Goal: Task Accomplishment & Management: Use online tool/utility

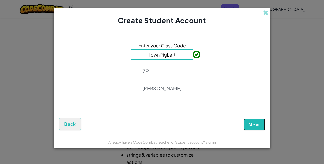
click at [253, 122] on span "Next" at bounding box center [254, 124] width 12 height 6
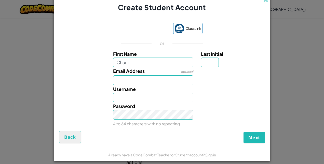
type input "Charli"
click at [167, 77] on input "Email Address" at bounding box center [153, 80] width 80 height 10
type input "Charli"
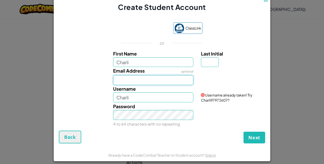
type input "[EMAIL_ADDRESS][DOMAIN_NAME]"
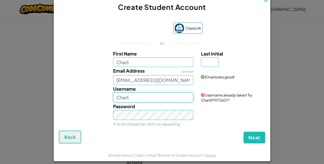
click at [155, 96] on input "Charli" at bounding box center [153, 97] width 80 height 10
click at [252, 139] on span "Next" at bounding box center [254, 137] width 12 height 6
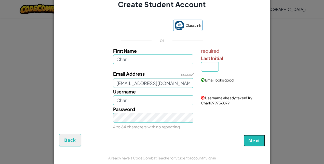
click at [256, 139] on span "Next" at bounding box center [254, 141] width 12 height 6
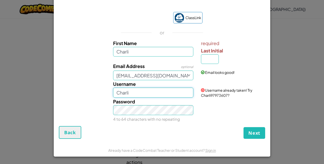
click at [149, 92] on input "Charli" at bounding box center [153, 93] width 80 height 10
click at [248, 129] on button "Next" at bounding box center [254, 133] width 22 height 12
click at [249, 133] on span "Next" at bounding box center [254, 133] width 12 height 6
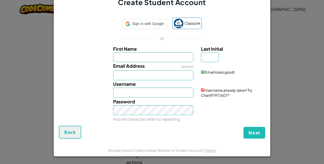
scroll to position [0, 0]
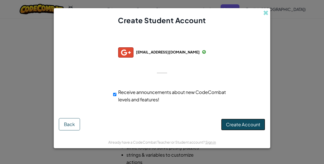
click at [240, 130] on button "Create Account" at bounding box center [243, 125] width 44 height 12
click at [234, 128] on button "Create Account" at bounding box center [243, 125] width 44 height 12
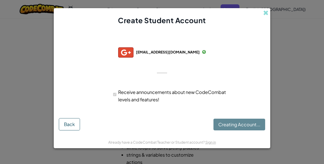
click at [234, 129] on div "Creating Account... Back" at bounding box center [162, 123] width 206 height 14
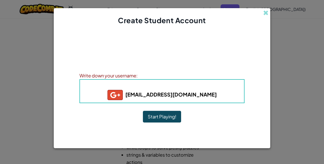
click at [159, 122] on button "Start Playing!" at bounding box center [162, 117] width 38 height 12
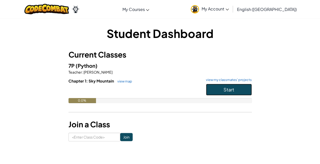
click at [220, 91] on button "Start" at bounding box center [229, 90] width 46 height 12
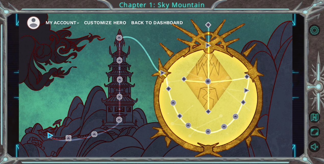
click at [66, 140] on img at bounding box center [69, 138] width 6 height 6
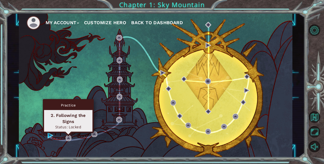
click at [68, 133] on div "Practice 2. Following the Signs Status: Locked" at bounding box center [68, 116] width 51 height 34
click at [51, 137] on img at bounding box center [51, 135] width 6 height 6
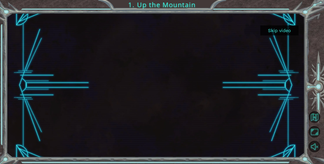
click at [265, 56] on div at bounding box center [155, 85] width 257 height 144
click at [280, 32] on button "Skip video" at bounding box center [279, 30] width 38 height 10
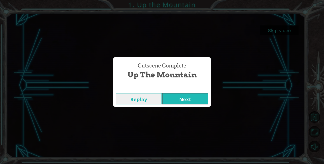
click at [185, 101] on button "Next" at bounding box center [185, 98] width 46 height 11
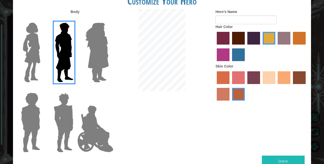
click at [101, 39] on img at bounding box center [97, 53] width 28 height 64
click at [108, 19] on input "Hero Amethyst" at bounding box center [108, 19] width 0 height 0
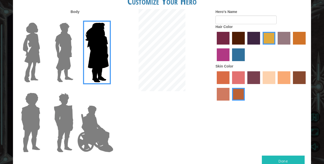
click at [28, 56] on img at bounding box center [31, 53] width 21 height 64
click at [42, 19] on input "Hero Connie" at bounding box center [42, 19] width 0 height 0
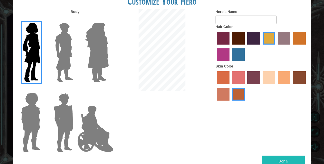
click at [30, 117] on img at bounding box center [30, 123] width 23 height 64
click at [42, 89] on input "Hero Steven" at bounding box center [42, 89] width 0 height 0
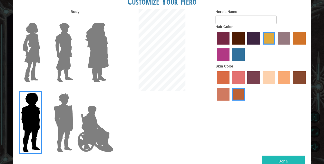
click at [72, 114] on img at bounding box center [64, 123] width 24 height 64
click at [75, 89] on input "Hero Garnet" at bounding box center [75, 89] width 0 height 0
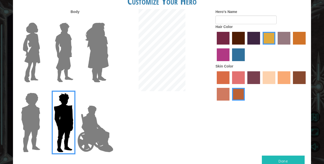
click at [92, 115] on img at bounding box center [95, 128] width 40 height 51
click at [108, 89] on input "Hero Jamie" at bounding box center [108, 89] width 0 height 0
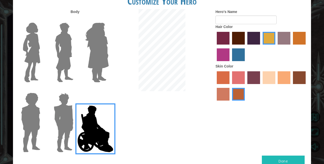
click at [73, 56] on img at bounding box center [64, 53] width 23 height 64
click at [75, 19] on input "Hero Lars" at bounding box center [75, 19] width 0 height 0
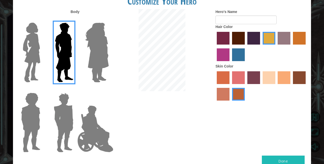
click at [31, 64] on img at bounding box center [31, 53] width 21 height 64
click at [42, 19] on input "Hero Connie" at bounding box center [42, 19] width 0 height 0
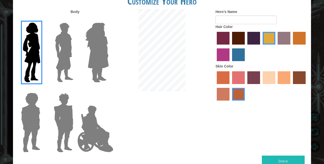
click at [64, 65] on img at bounding box center [64, 53] width 23 height 64
click at [75, 19] on input "Hero Lars" at bounding box center [75, 19] width 0 height 0
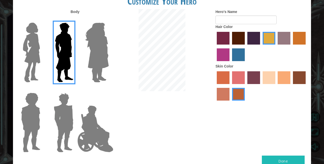
click at [94, 131] on img at bounding box center [95, 128] width 40 height 51
click at [108, 89] on input "Hero Jamie" at bounding box center [108, 89] width 0 height 0
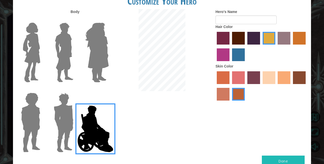
click at [60, 136] on img at bounding box center [64, 123] width 24 height 64
click at [75, 89] on input "Hero Garnet" at bounding box center [75, 89] width 0 height 0
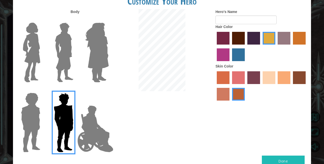
click at [109, 44] on img at bounding box center [97, 53] width 28 height 64
click at [108, 19] on input "Hero Amethyst" at bounding box center [108, 19] width 0 height 0
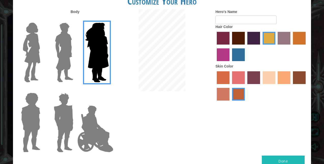
click at [28, 112] on img at bounding box center [30, 123] width 23 height 64
click at [42, 89] on input "Hero Steven" at bounding box center [42, 89] width 0 height 0
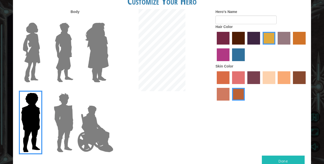
click at [97, 50] on img at bounding box center [97, 53] width 28 height 64
click at [108, 19] on input "Hero Amethyst" at bounding box center [108, 19] width 0 height 0
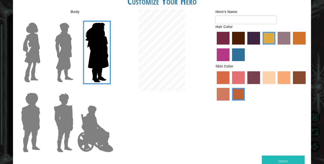
click at [79, 53] on div at bounding box center [62, 51] width 33 height 70
click at [63, 53] on img at bounding box center [64, 53] width 23 height 64
click at [75, 19] on input "Hero Lars" at bounding box center [75, 19] width 0 height 0
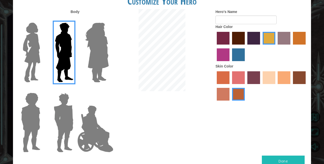
click at [95, 45] on img at bounding box center [97, 53] width 28 height 64
click at [108, 19] on input "Hero Amethyst" at bounding box center [108, 19] width 0 height 0
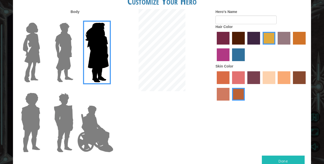
click at [30, 50] on img at bounding box center [31, 53] width 21 height 64
click at [42, 19] on input "Hero Connie" at bounding box center [42, 19] width 0 height 0
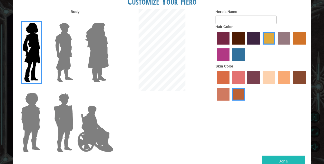
click at [225, 54] on label "medium red violet hair color" at bounding box center [223, 54] width 13 height 13
click at [306, 46] on input "medium red violet hair color" at bounding box center [306, 46] width 0 height 0
click at [270, 78] on label "sandy beach skin color" at bounding box center [269, 77] width 13 height 13
click at [261, 86] on input "sandy beach skin color" at bounding box center [261, 86] width 0 height 0
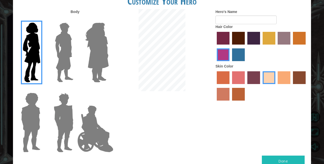
click at [248, 82] on label "tosca skin color" at bounding box center [253, 77] width 13 height 13
click at [245, 86] on input "tosca skin color" at bounding box center [245, 86] width 0 height 0
click at [232, 80] on div at bounding box center [261, 86] width 92 height 33
click at [235, 79] on label "froly skin color" at bounding box center [238, 77] width 13 height 13
click at [230, 86] on input "froly skin color" at bounding box center [230, 86] width 0 height 0
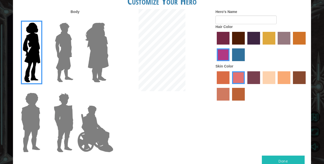
click at [225, 95] on label "burning sand skin color" at bounding box center [223, 94] width 13 height 13
click at [306, 86] on input "burning sand skin color" at bounding box center [306, 86] width 0 height 0
click at [286, 79] on label "tacao skin color" at bounding box center [284, 77] width 13 height 13
click at [276, 86] on input "tacao skin color" at bounding box center [276, 86] width 0 height 0
click at [269, 80] on label "sandy beach skin color" at bounding box center [269, 77] width 13 height 13
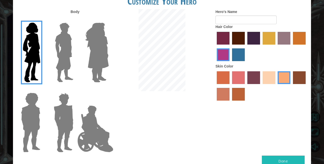
click at [261, 86] on input "sandy beach skin color" at bounding box center [261, 86] width 0 height 0
click at [234, 52] on label "lachmara hair color" at bounding box center [238, 54] width 13 height 13
click at [230, 63] on input "lachmara hair color" at bounding box center [230, 63] width 0 height 0
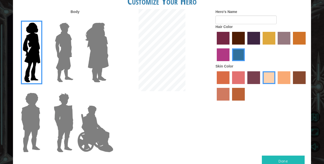
click at [232, 38] on label "maroon hair color" at bounding box center [238, 38] width 13 height 13
click at [230, 46] on input "maroon hair color" at bounding box center [230, 46] width 0 height 0
click at [272, 35] on label "tulip tree hair color" at bounding box center [269, 38] width 13 height 13
click at [261, 46] on input "tulip tree hair color" at bounding box center [261, 46] width 0 height 0
click at [254, 40] on label "hot purple hair color" at bounding box center [253, 38] width 13 height 13
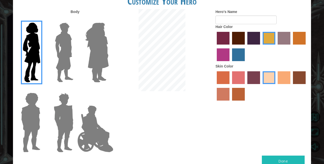
click at [245, 46] on input "hot purple hair color" at bounding box center [245, 46] width 0 height 0
click at [285, 38] on label "bazaar hair color" at bounding box center [284, 38] width 13 height 13
click at [276, 46] on input "bazaar hair color" at bounding box center [276, 46] width 0 height 0
click at [297, 38] on label "gold drop hair color" at bounding box center [299, 38] width 13 height 13
click at [291, 46] on input "gold drop hair color" at bounding box center [291, 46] width 0 height 0
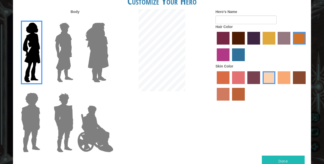
click at [250, 38] on label "hot purple hair color" at bounding box center [253, 38] width 13 height 13
click at [245, 46] on input "hot purple hair color" at bounding box center [245, 46] width 0 height 0
click at [237, 39] on label "maroon hair color" at bounding box center [238, 38] width 13 height 13
click at [230, 46] on input "maroon hair color" at bounding box center [230, 46] width 0 height 0
click at [273, 41] on label "tulip tree hair color" at bounding box center [269, 38] width 13 height 13
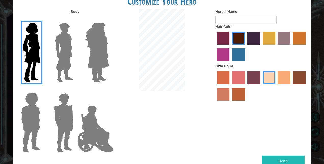
click at [261, 46] on input "tulip tree hair color" at bounding box center [261, 46] width 0 height 0
click at [258, 40] on label "hot purple hair color" at bounding box center [253, 38] width 13 height 13
click at [245, 46] on input "hot purple hair color" at bounding box center [245, 46] width 0 height 0
click at [36, 53] on img at bounding box center [31, 53] width 21 height 64
click at [42, 19] on input "Hero Connie" at bounding box center [42, 19] width 0 height 0
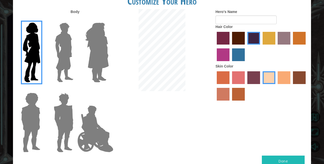
click at [94, 56] on img at bounding box center [97, 53] width 28 height 64
click at [108, 19] on input "Hero Amethyst" at bounding box center [108, 19] width 0 height 0
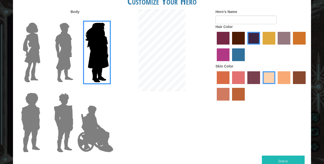
click at [32, 64] on img at bounding box center [31, 53] width 21 height 64
click at [42, 19] on input "Hero Connie" at bounding box center [42, 19] width 0 height 0
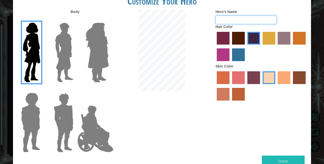
click at [261, 20] on input "Hero's Name" at bounding box center [245, 20] width 61 height 9
type input "Charli"
click at [286, 161] on button "Done" at bounding box center [283, 161] width 43 height 11
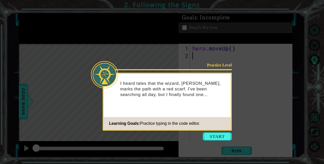
click at [205, 142] on icon at bounding box center [162, 82] width 324 height 164
click at [212, 135] on button "Start" at bounding box center [217, 136] width 29 height 8
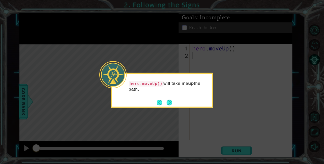
click at [168, 106] on footer at bounding box center [165, 103] width 16 height 8
click at [168, 104] on button "Next" at bounding box center [170, 103] width 6 height 6
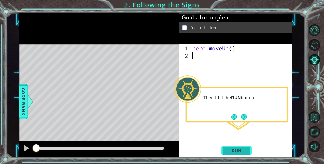
click at [237, 153] on span "Run" at bounding box center [236, 150] width 20 height 5
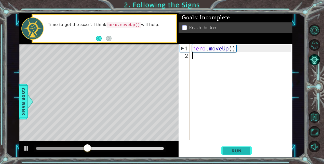
click at [236, 150] on span "Run" at bounding box center [236, 150] width 20 height 5
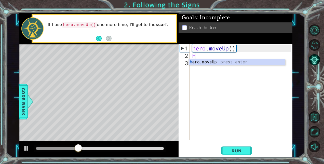
type textarea "HER"
click at [250, 60] on div "her o.moveUp press enter" at bounding box center [237, 68] width 97 height 18
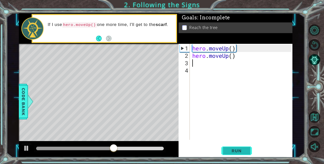
click at [243, 148] on span "Run" at bounding box center [236, 150] width 20 height 5
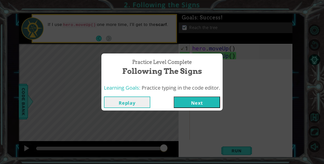
click at [212, 105] on button "Next" at bounding box center [197, 102] width 46 height 11
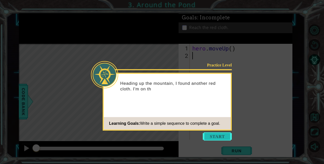
click at [222, 138] on button "Start" at bounding box center [217, 136] width 29 height 8
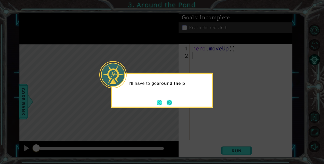
click at [172, 105] on button "Next" at bounding box center [170, 103] width 6 height 6
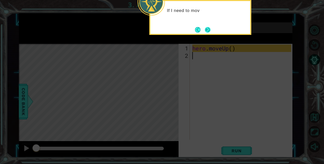
click at [209, 29] on button "Next" at bounding box center [207, 29] width 7 height 7
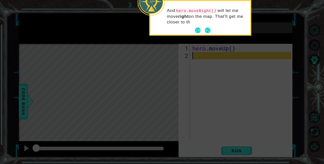
click at [212, 32] on div "And hero.moveRight() will let me move right on the map. That'll get me closer t…" at bounding box center [200, 19] width 100 height 32
click at [209, 33] on button "Next" at bounding box center [208, 31] width 6 height 6
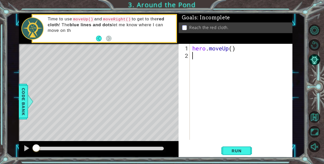
type textarea "H"
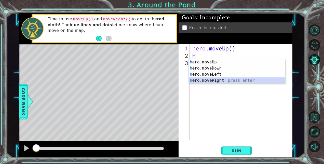
click at [215, 80] on div "h ero.moveUp press enter h ero.moveDown press enter h ero.moveLeft press enter …" at bounding box center [237, 77] width 97 height 37
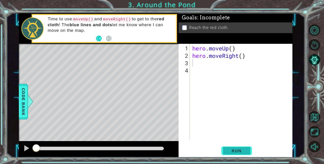
click at [239, 149] on span "Run" at bounding box center [236, 150] width 20 height 5
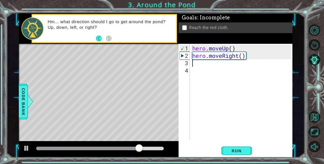
type textarea "h"
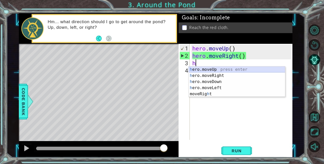
click at [211, 69] on div "h ero.moveUp press enter h ero.moveRight press enter h ero.moveDown press enter…" at bounding box center [237, 87] width 97 height 43
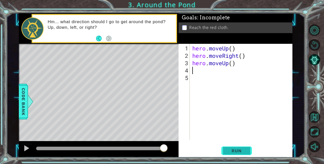
click at [240, 154] on button "Run" at bounding box center [236, 150] width 31 height 11
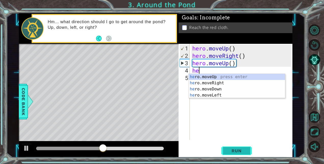
type textarea "her"
click at [223, 80] on div "her o.moveUp press enter her o.moveRight press enter her o.moveDown press enter…" at bounding box center [237, 92] width 97 height 37
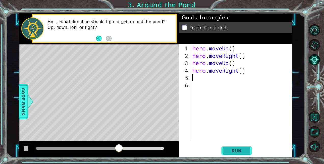
click at [245, 151] on span "Run" at bounding box center [236, 150] width 20 height 5
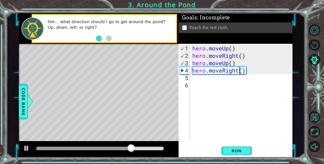
click at [240, 71] on div "hero . moveUp ( ) hero . moveRight ( ) hero . moveUp ( ) hero . moveRight ( )" at bounding box center [242, 100] width 102 height 111
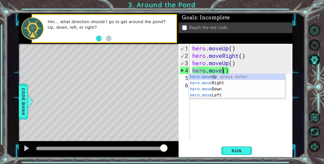
click at [252, 76] on div "hero.move Up press enter hero.move Right press enter hero.move Down press enter…" at bounding box center [237, 92] width 97 height 37
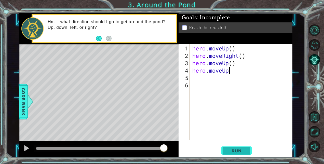
click at [242, 152] on span "Run" at bounding box center [236, 150] width 20 height 5
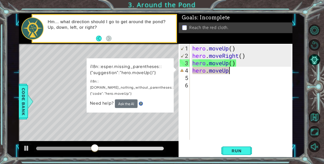
click at [105, 104] on div "i18n::esper.missing_parentheses::{"suggestion":"hero.moveUp()"} i18n::esper.do_…" at bounding box center [130, 85] width 87 height 54
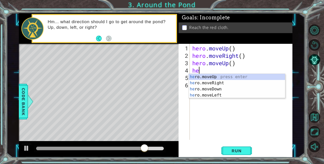
type textarea "h"
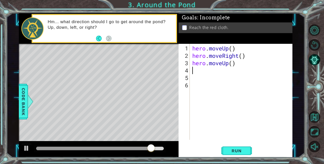
type textarea "hero.moveUp()"
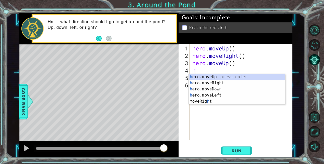
type textarea "he"
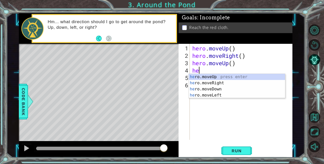
click at [224, 74] on div "he ro.moveUp press enter he ro.moveRight press enter he ro.moveDown press enter…" at bounding box center [237, 86] width 96 height 24
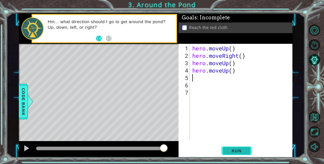
click at [245, 151] on span "Run" at bounding box center [236, 150] width 20 height 5
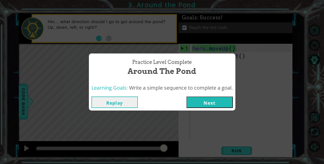
click at [219, 102] on button "Next" at bounding box center [209, 102] width 46 height 11
